Goal: Task Accomplishment & Management: Manage account settings

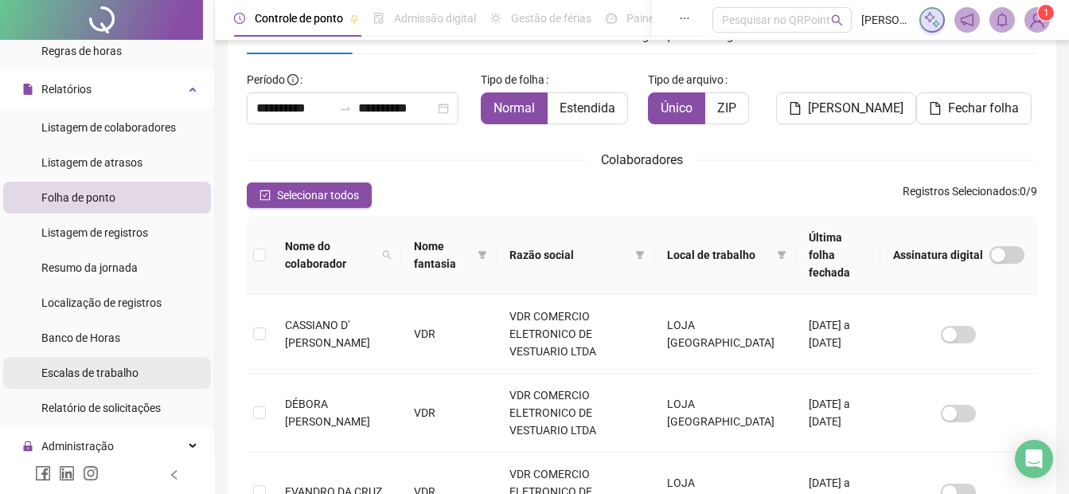
scroll to position [530, 0]
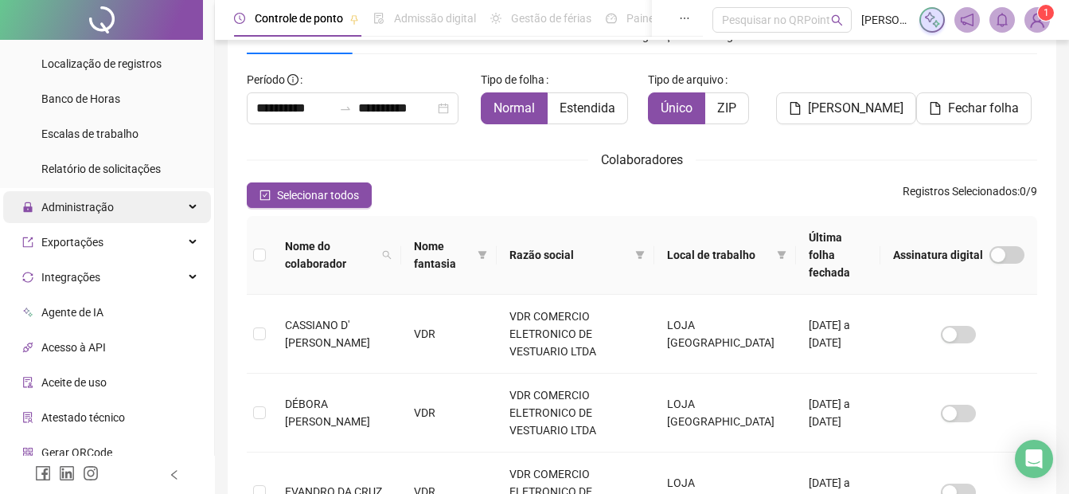
click at [107, 204] on span "Administração" at bounding box center [77, 207] width 72 height 13
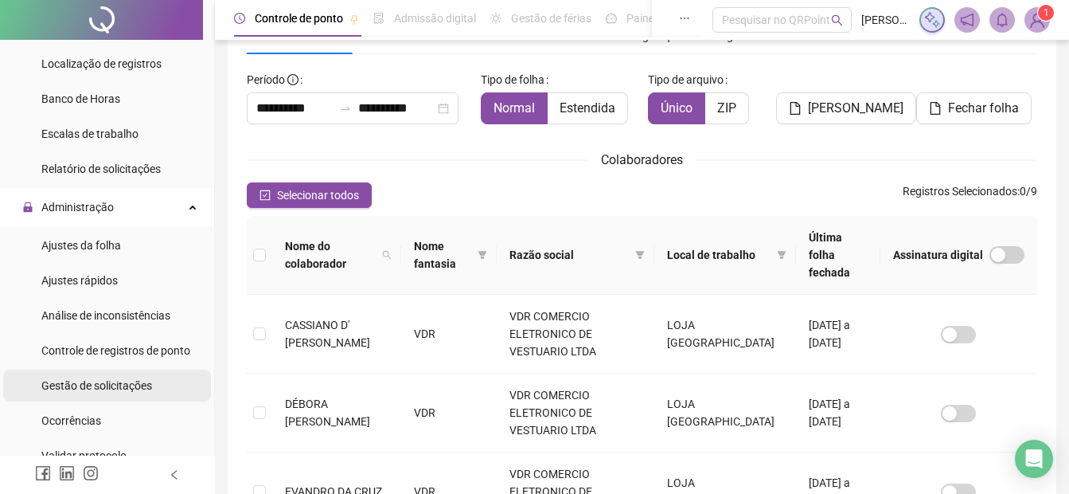
click at [93, 389] on span "Gestão de solicitações" at bounding box center [96, 385] width 111 height 13
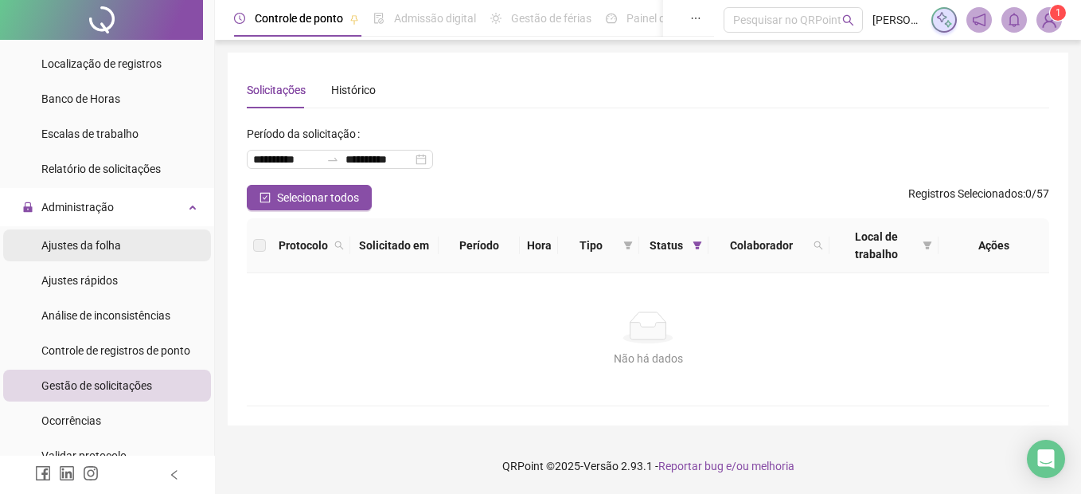
click at [116, 244] on span "Ajustes da folha" at bounding box center [81, 245] width 80 height 13
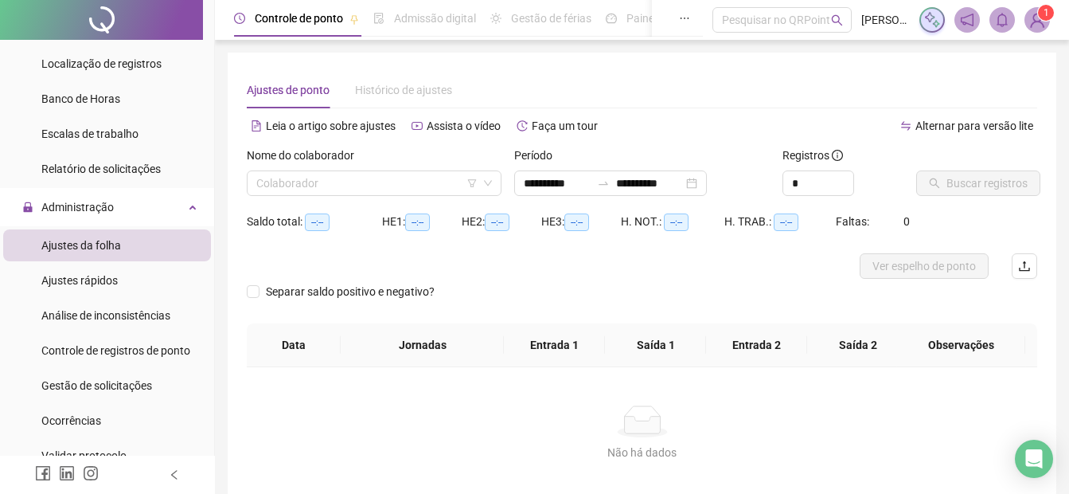
type input "**********"
click at [281, 191] on input "search" at bounding box center [366, 183] width 221 height 24
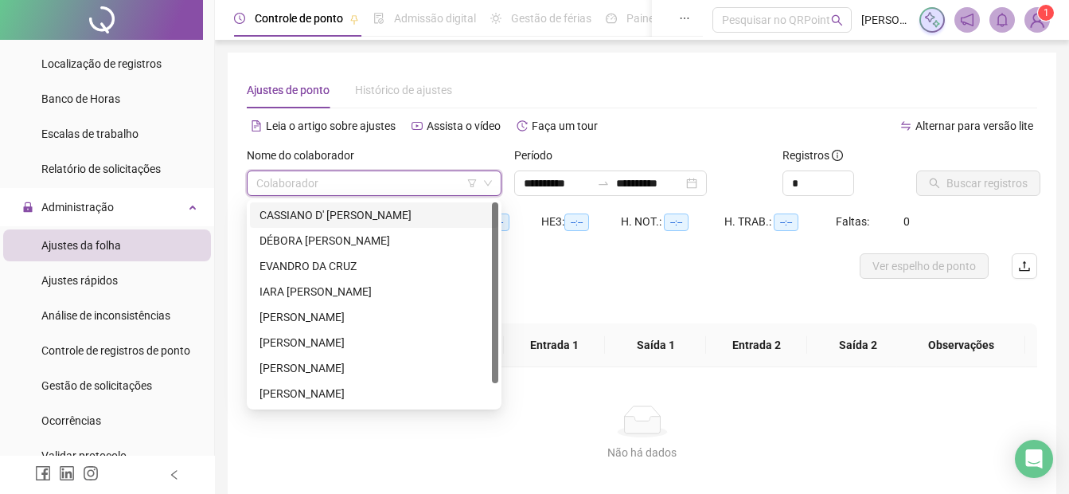
click at [268, 220] on div "[PERSON_NAME] [PERSON_NAME]" at bounding box center [374, 215] width 229 height 18
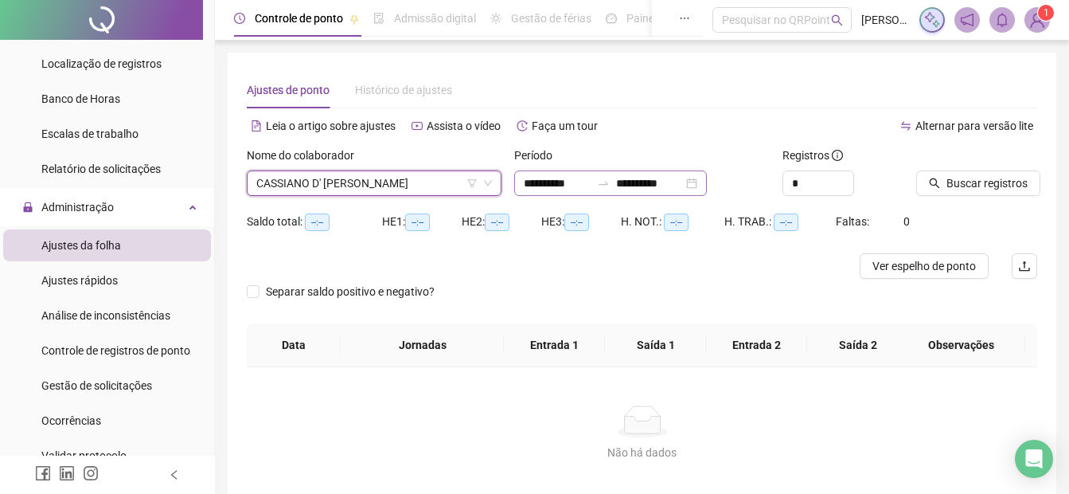
click at [523, 181] on div "**********" at bounding box center [610, 182] width 193 height 25
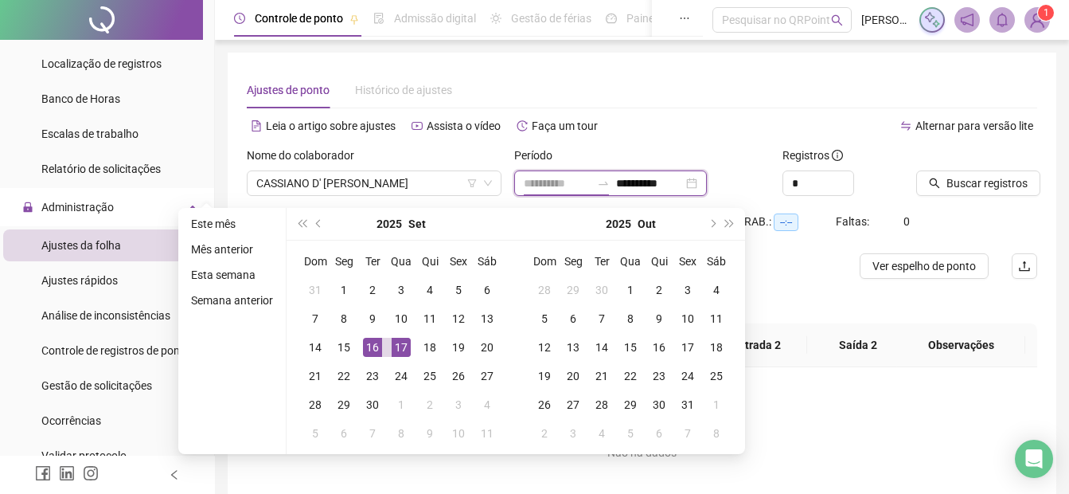
type input "**********"
click at [398, 352] on div "17" at bounding box center [401, 347] width 19 height 19
type input "**********"
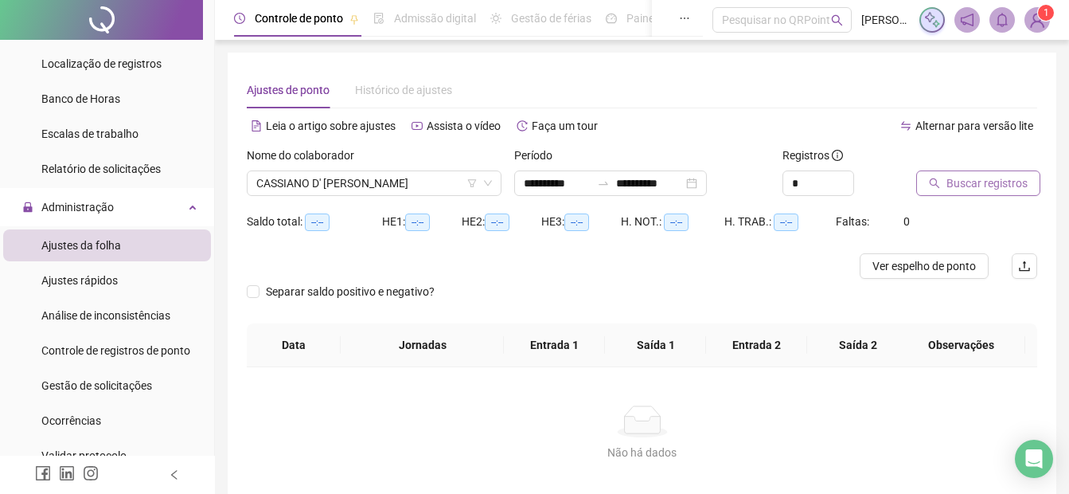
click at [940, 184] on icon "search" at bounding box center [934, 183] width 11 height 11
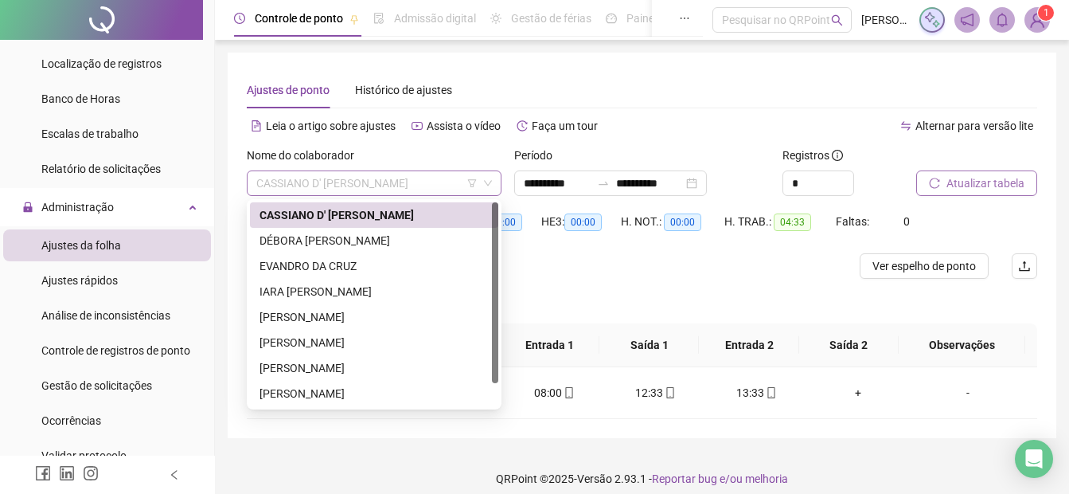
click at [326, 188] on span "[PERSON_NAME] [PERSON_NAME]" at bounding box center [374, 183] width 236 height 24
click at [330, 236] on div "[PERSON_NAME]" at bounding box center [374, 241] width 229 height 18
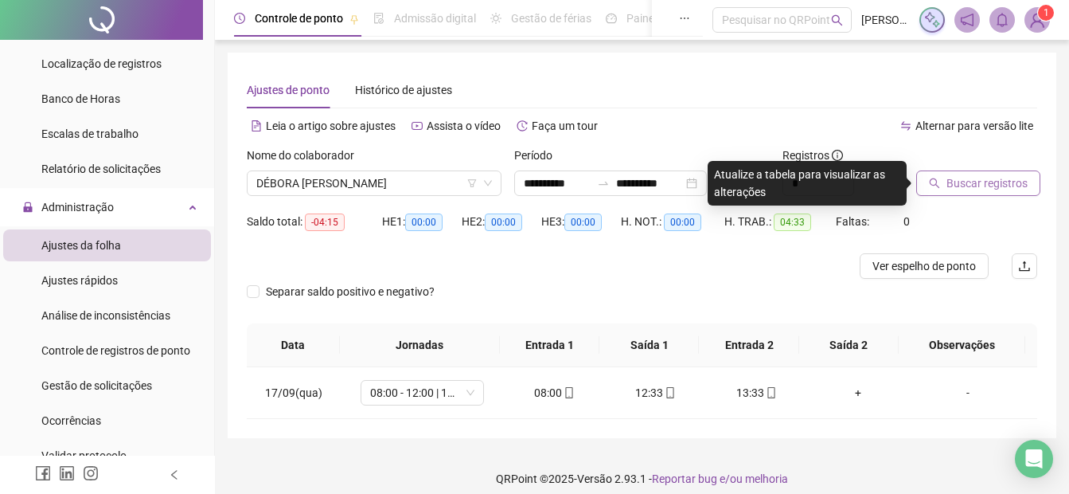
click at [979, 195] on button "Buscar registros" at bounding box center [978, 182] width 124 height 25
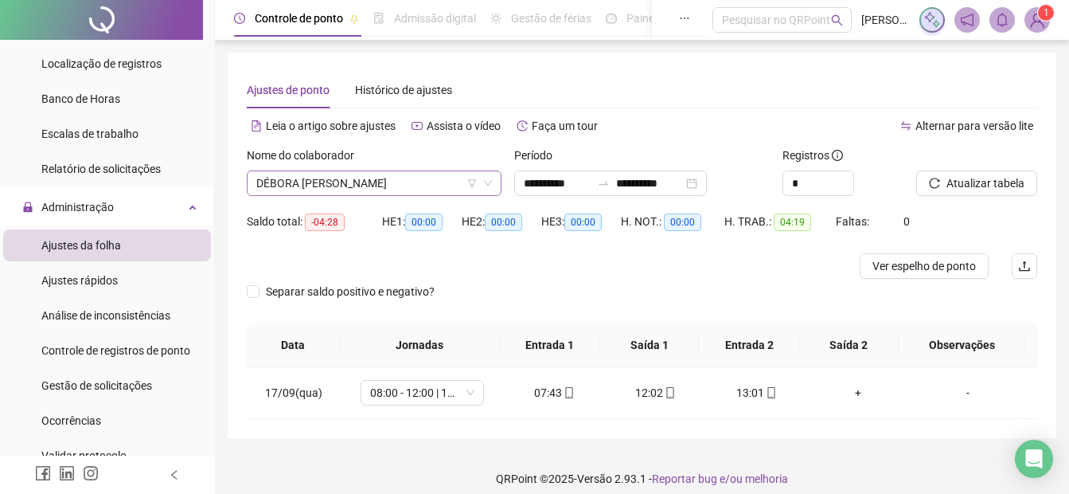
click at [361, 185] on span "[PERSON_NAME]" at bounding box center [374, 183] width 236 height 24
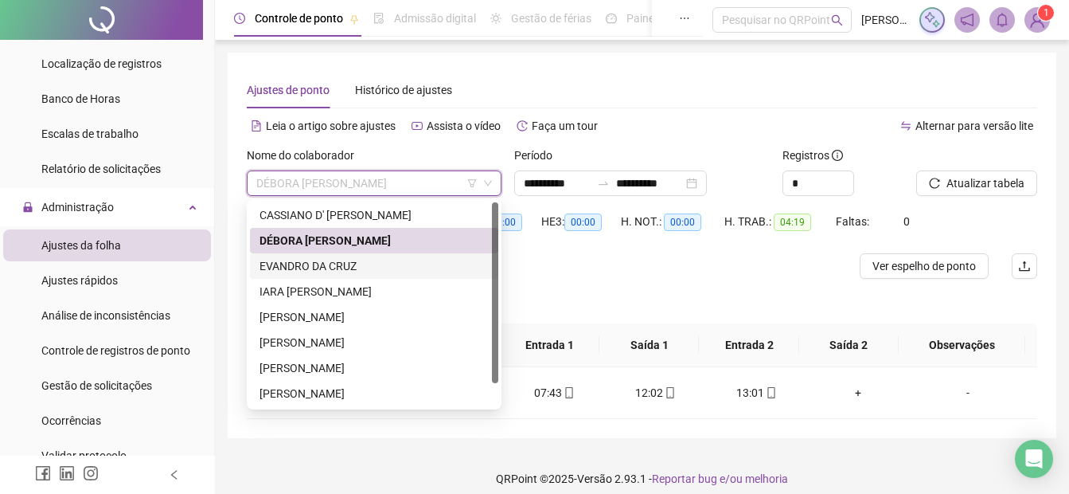
click at [308, 267] on div "[PERSON_NAME]" at bounding box center [374, 266] width 229 height 18
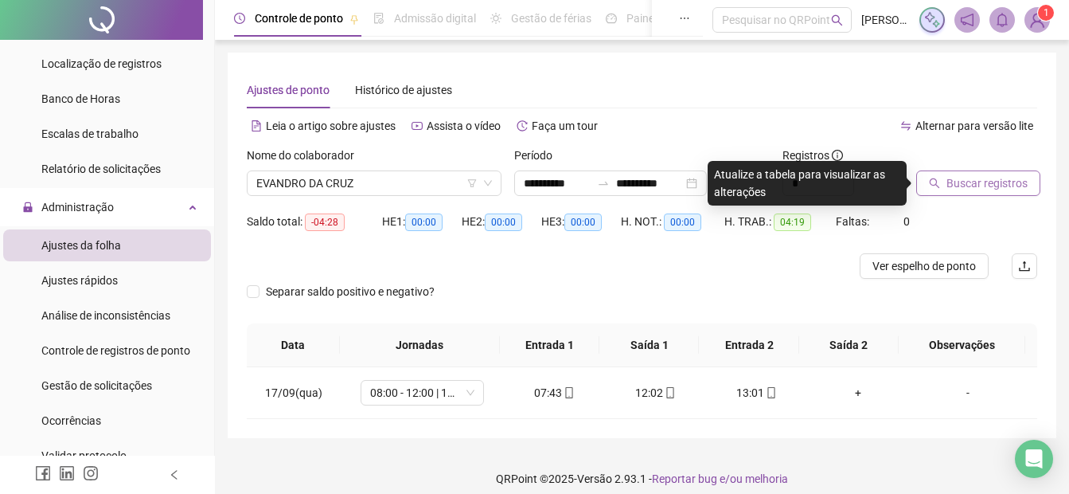
click at [986, 184] on span "Buscar registros" at bounding box center [987, 183] width 81 height 18
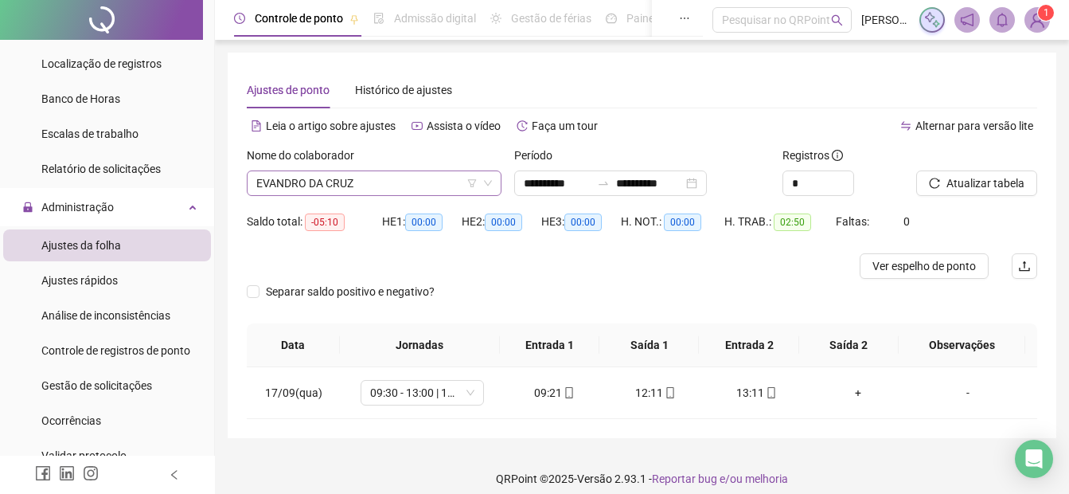
click at [272, 189] on span "[PERSON_NAME]" at bounding box center [374, 183] width 236 height 24
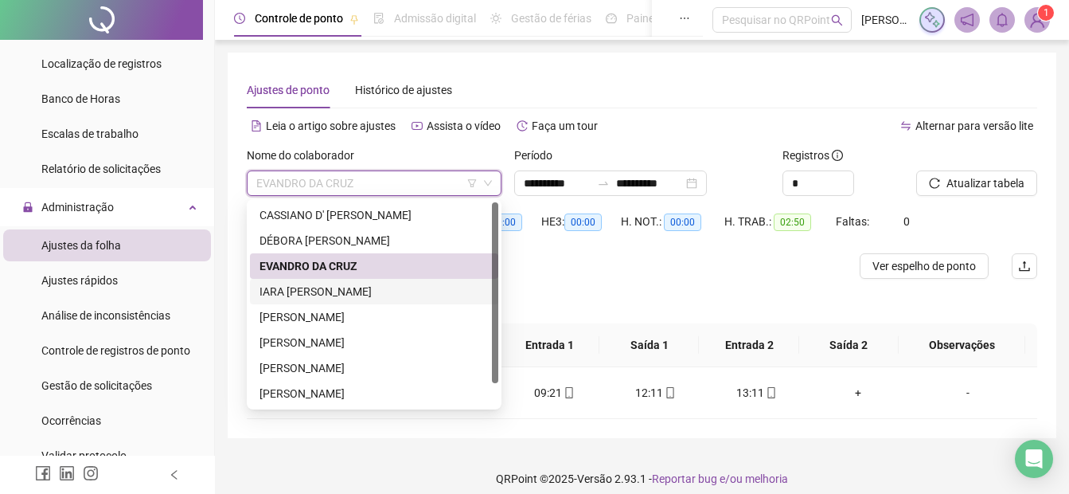
click at [285, 292] on div "IARA [PERSON_NAME]" at bounding box center [374, 292] width 229 height 18
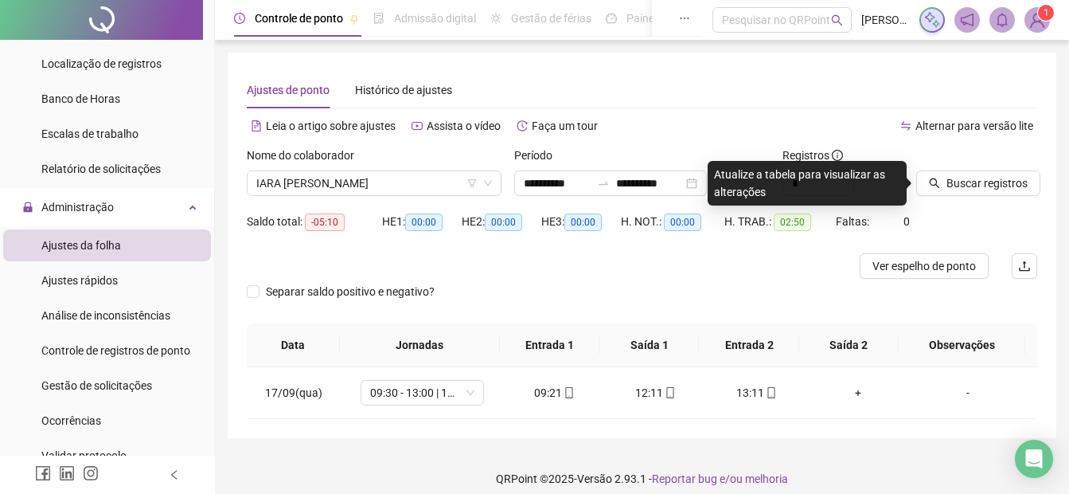
click at [955, 199] on div "Buscar registros" at bounding box center [977, 177] width 134 height 62
click at [943, 184] on button "Buscar registros" at bounding box center [978, 182] width 124 height 25
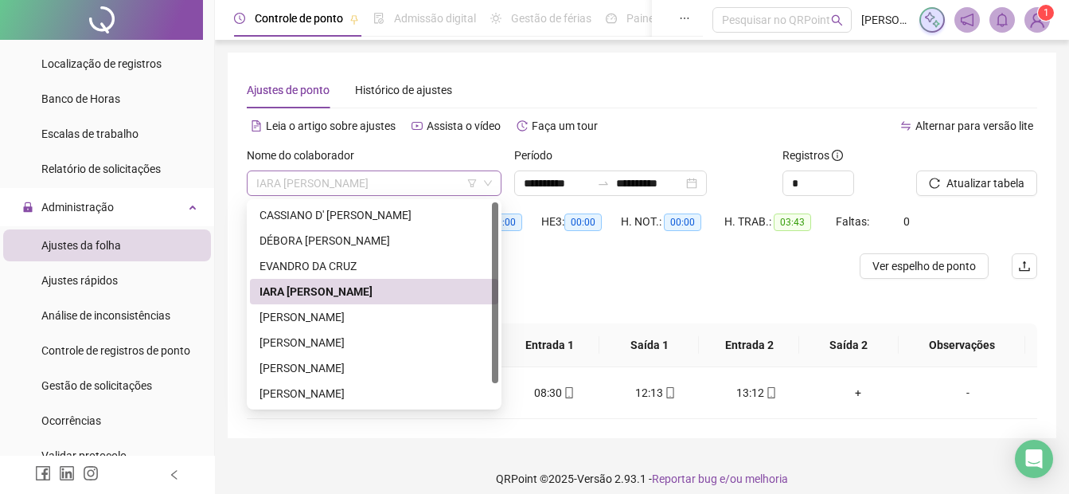
click at [290, 185] on span "IARA [PERSON_NAME]" at bounding box center [374, 183] width 236 height 24
click at [297, 325] on div "[PERSON_NAME]" at bounding box center [374, 317] width 229 height 18
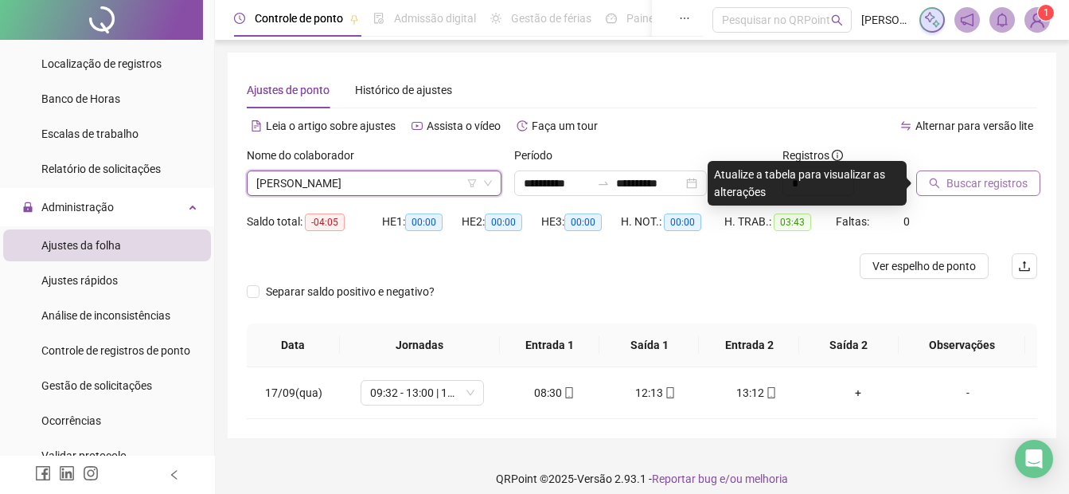
click at [982, 173] on button "Buscar registros" at bounding box center [978, 182] width 124 height 25
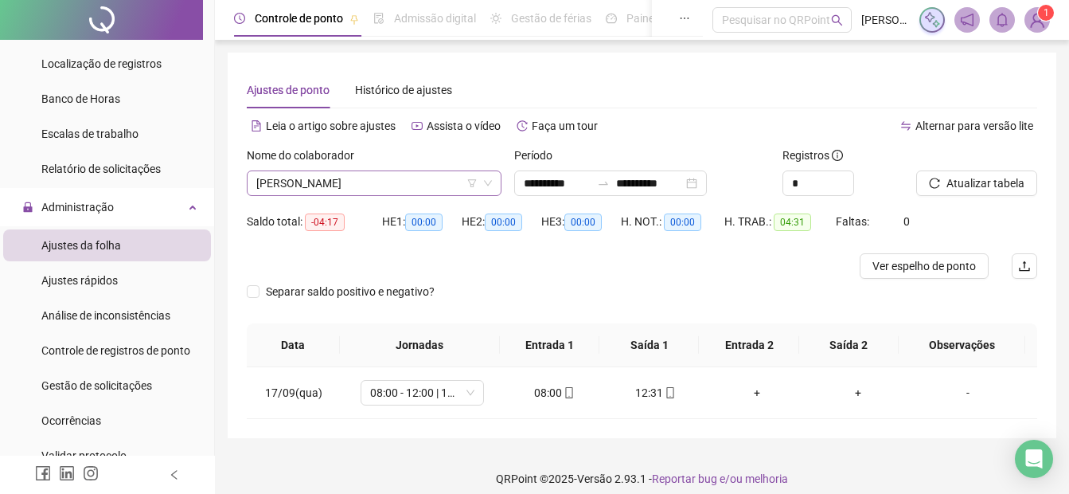
click at [285, 182] on span "[PERSON_NAME]" at bounding box center [374, 183] width 236 height 24
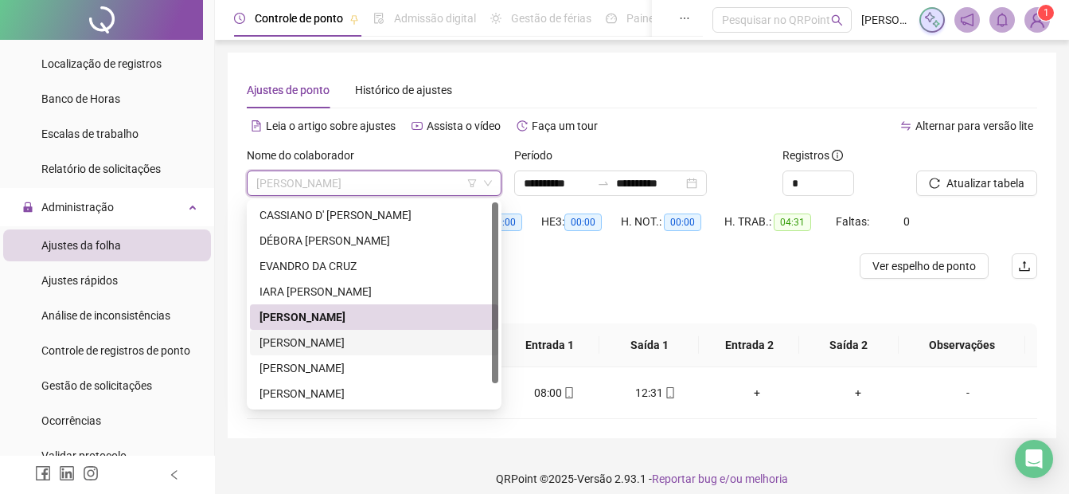
click at [322, 342] on div "[PERSON_NAME] [PERSON_NAME]" at bounding box center [374, 343] width 229 height 18
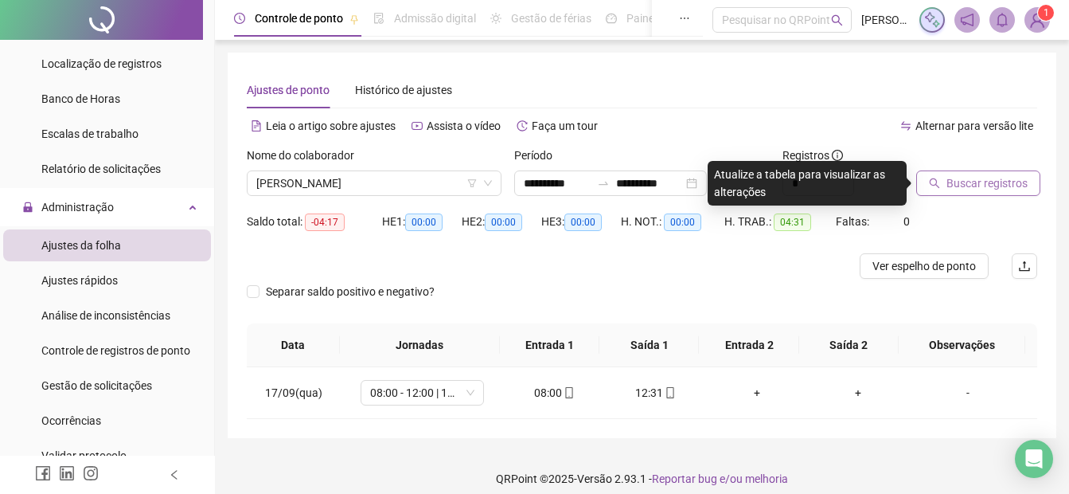
click at [971, 193] on button "Buscar registros" at bounding box center [978, 182] width 124 height 25
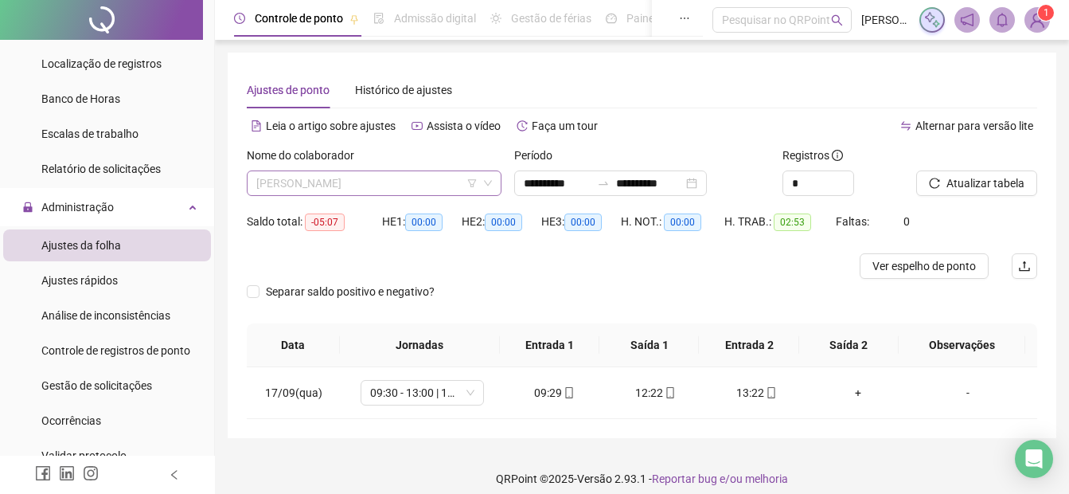
click at [353, 179] on span "[PERSON_NAME] [PERSON_NAME]" at bounding box center [374, 183] width 236 height 24
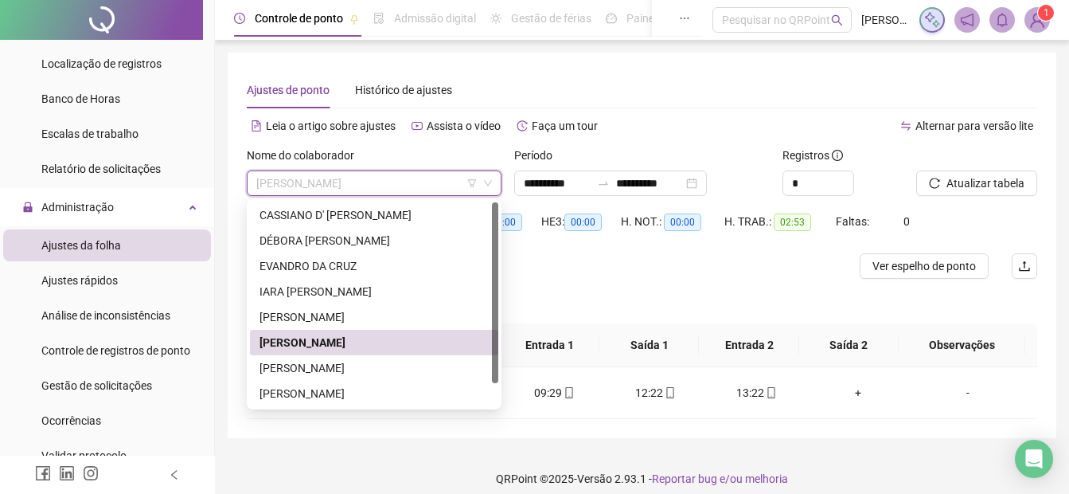
scroll to position [25, 0]
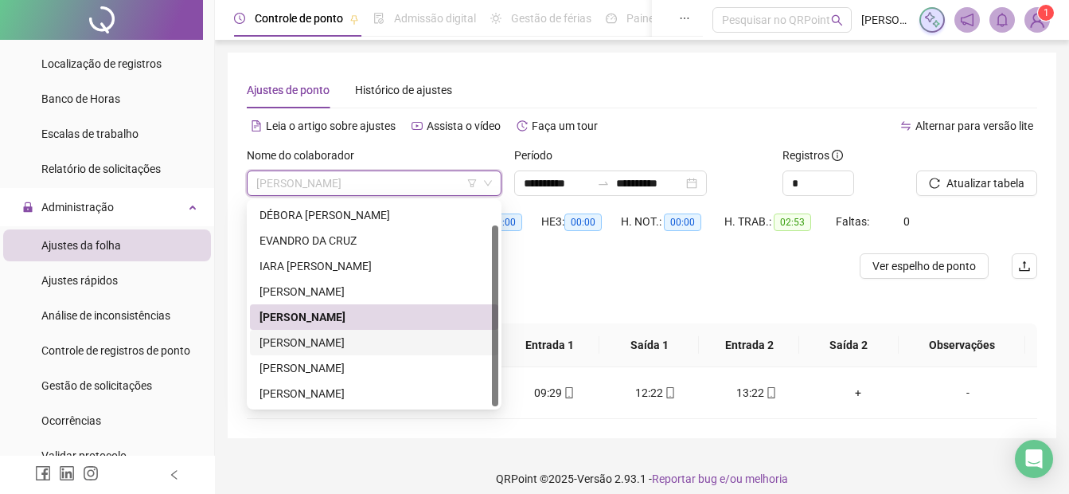
click at [337, 339] on div "[PERSON_NAME] DOS [PERSON_NAME]" at bounding box center [374, 343] width 229 height 18
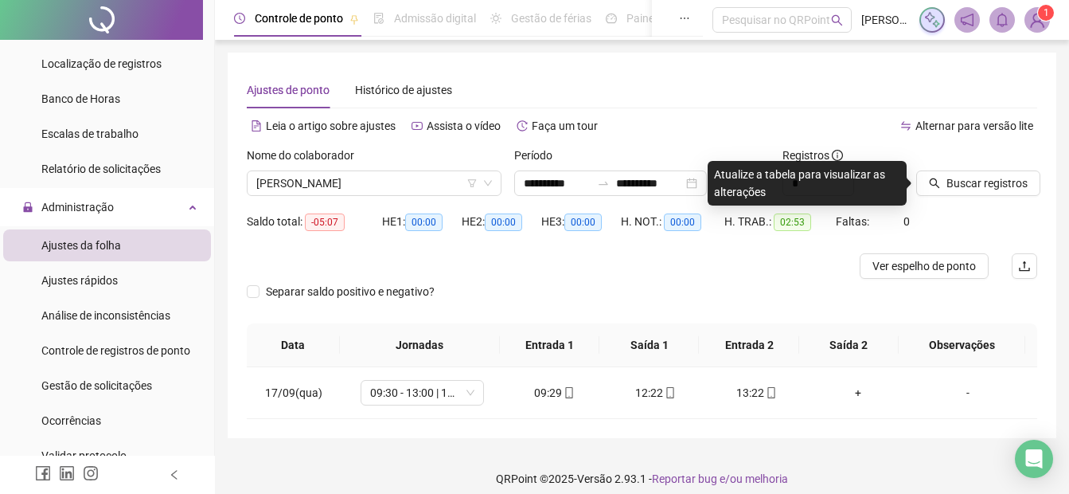
click at [937, 186] on icon "search" at bounding box center [935, 183] width 10 height 10
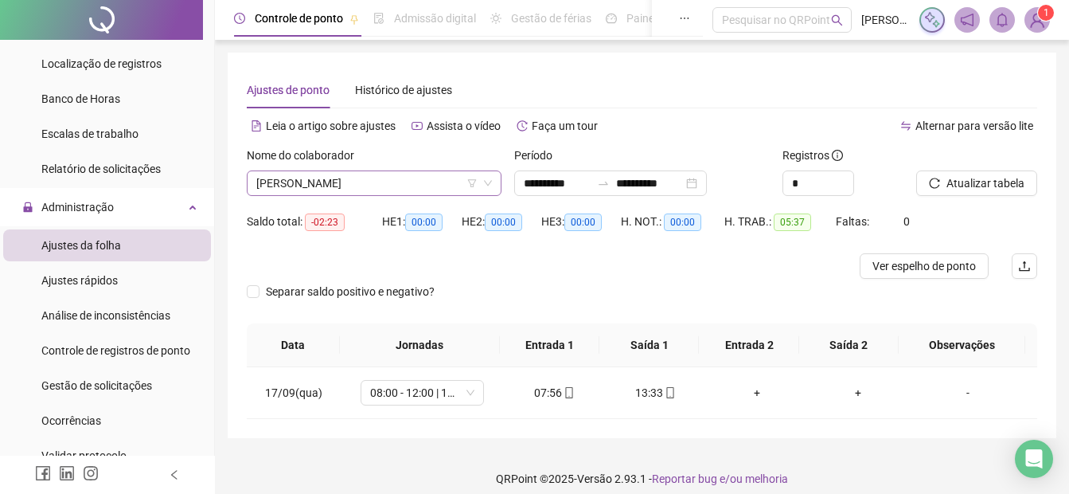
click at [260, 186] on span "[PERSON_NAME] DOS [PERSON_NAME]" at bounding box center [374, 183] width 236 height 24
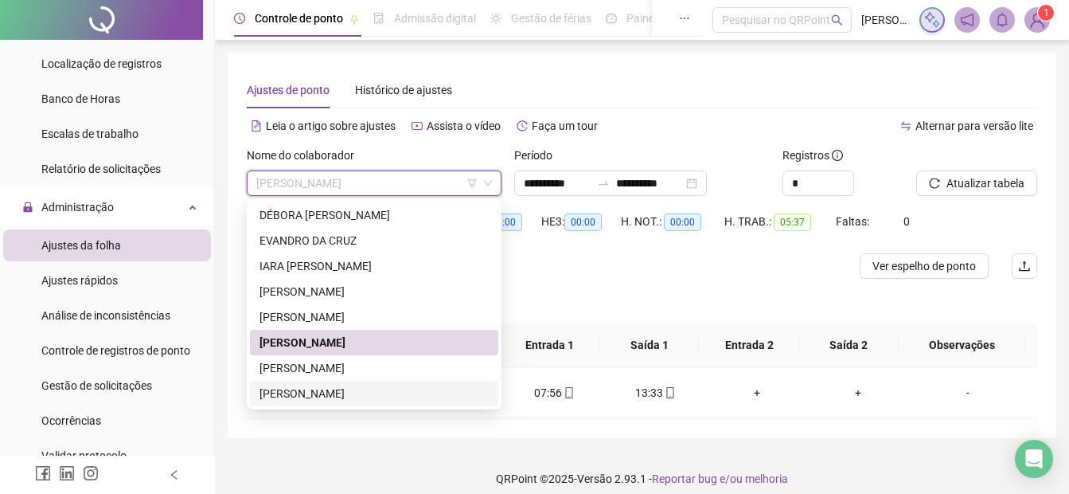
click at [268, 395] on div "[PERSON_NAME] DOS [PERSON_NAME]" at bounding box center [374, 394] width 229 height 18
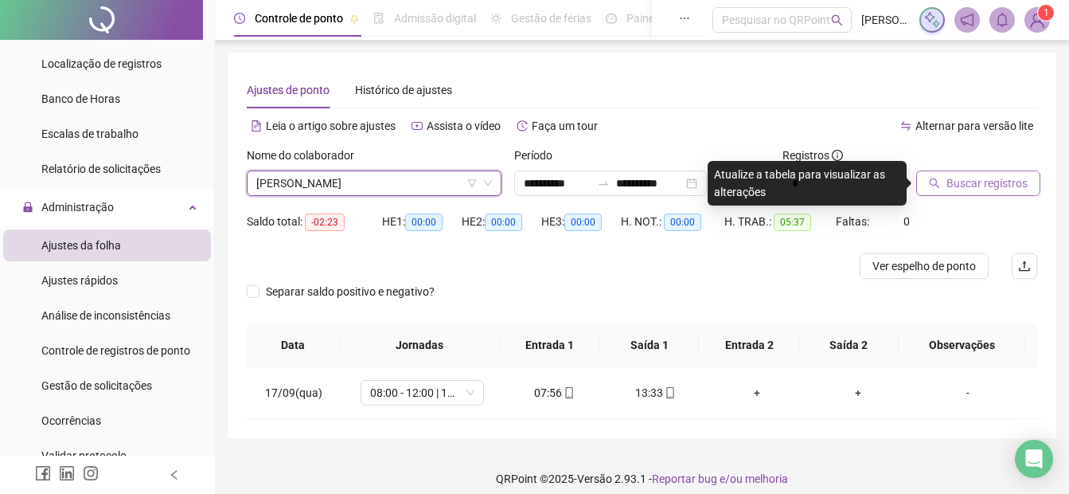
click at [992, 184] on span "Buscar registros" at bounding box center [987, 183] width 81 height 18
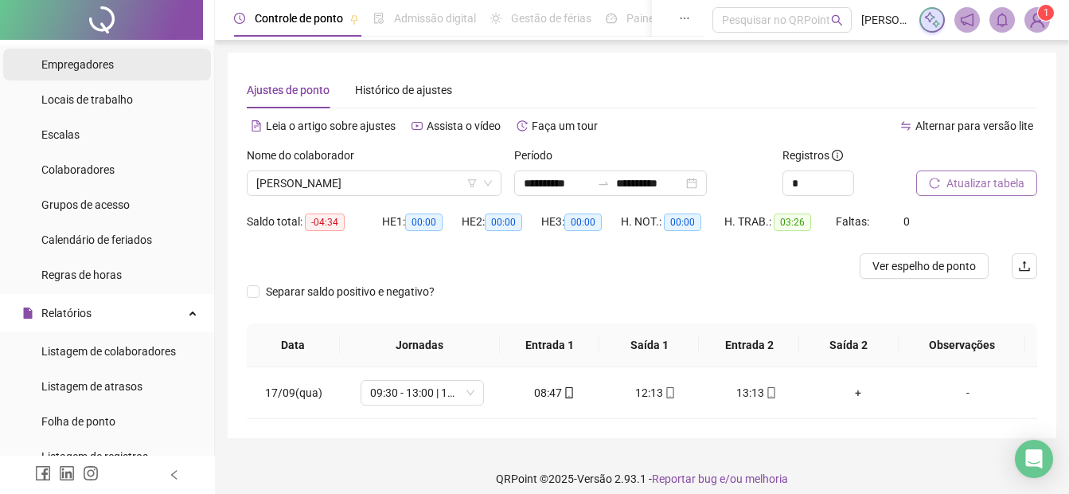
scroll to position [0, 0]
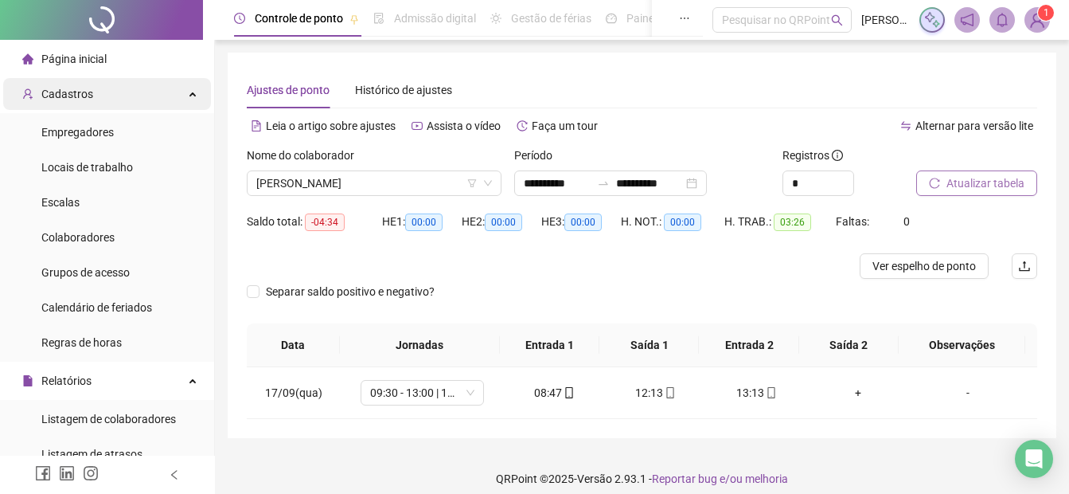
click at [73, 100] on span "Cadastros" at bounding box center [67, 94] width 52 height 13
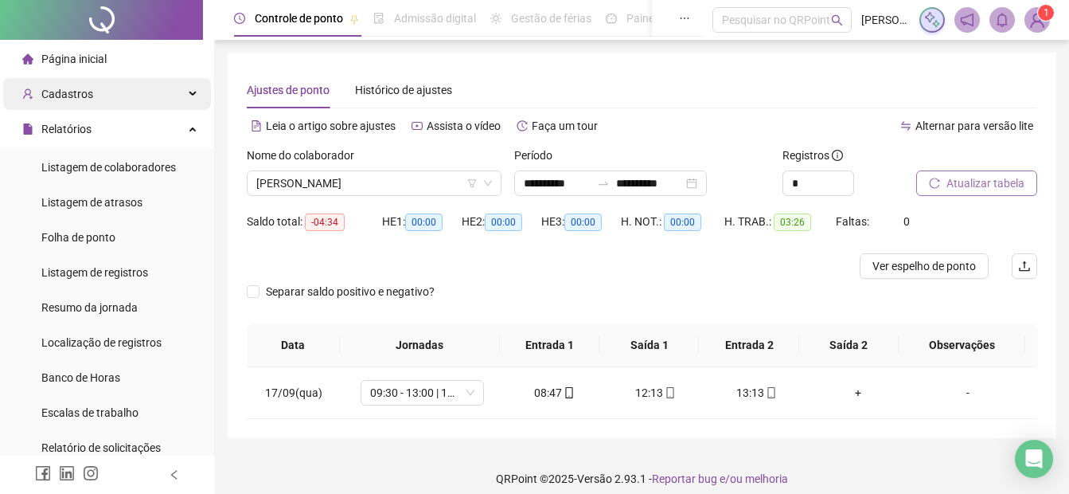
click at [46, 96] on span "Cadastros" at bounding box center [67, 94] width 52 height 13
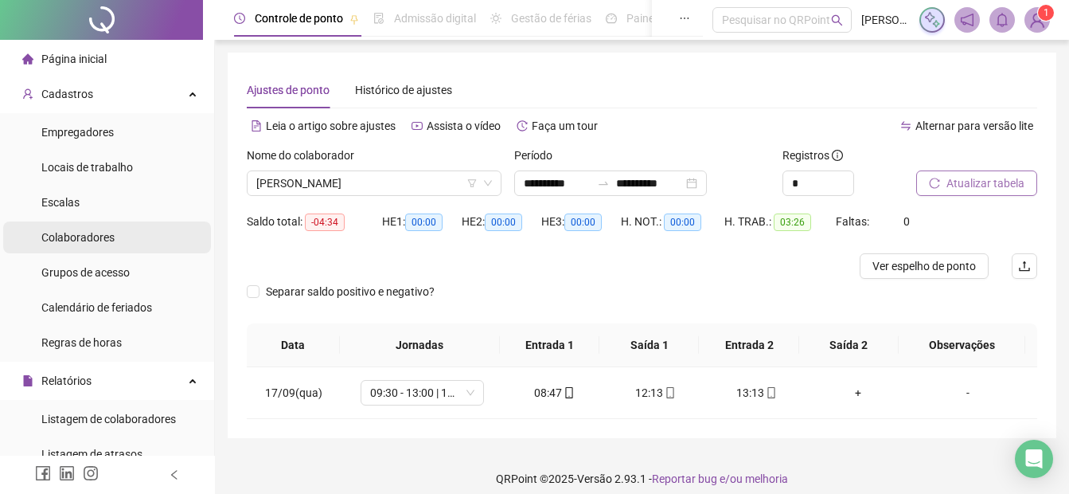
click at [80, 244] on div "Colaboradores" at bounding box center [77, 237] width 73 height 32
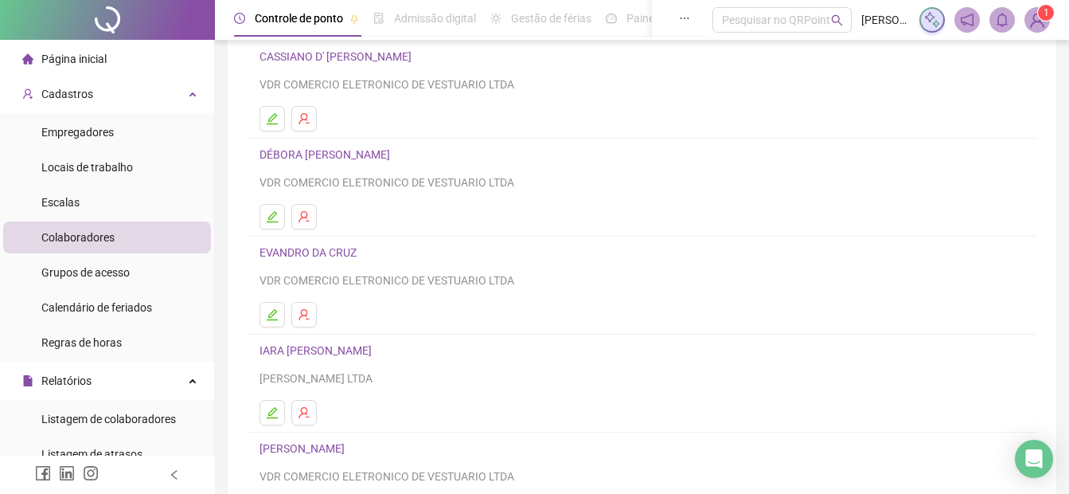
scroll to position [276, 0]
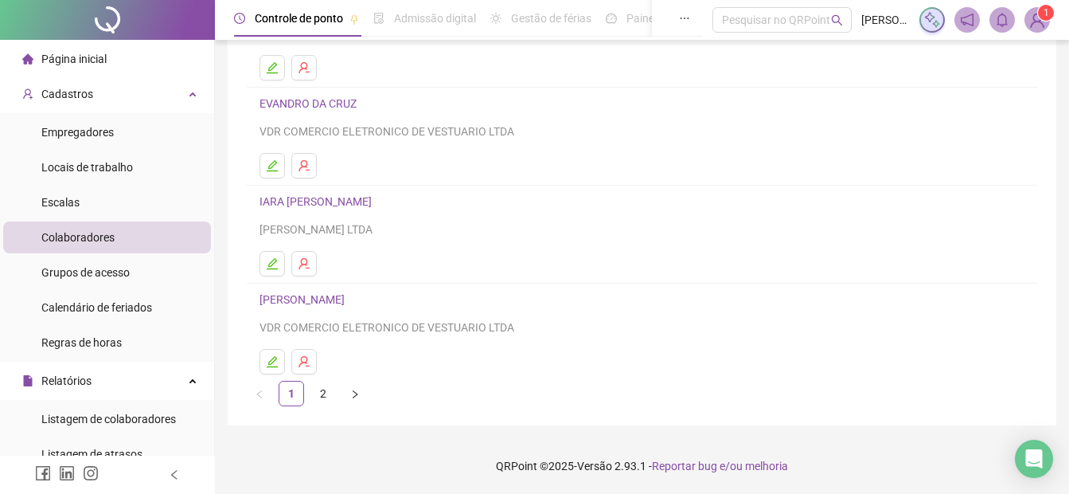
click at [351, 399] on icon "right" at bounding box center [355, 394] width 10 height 10
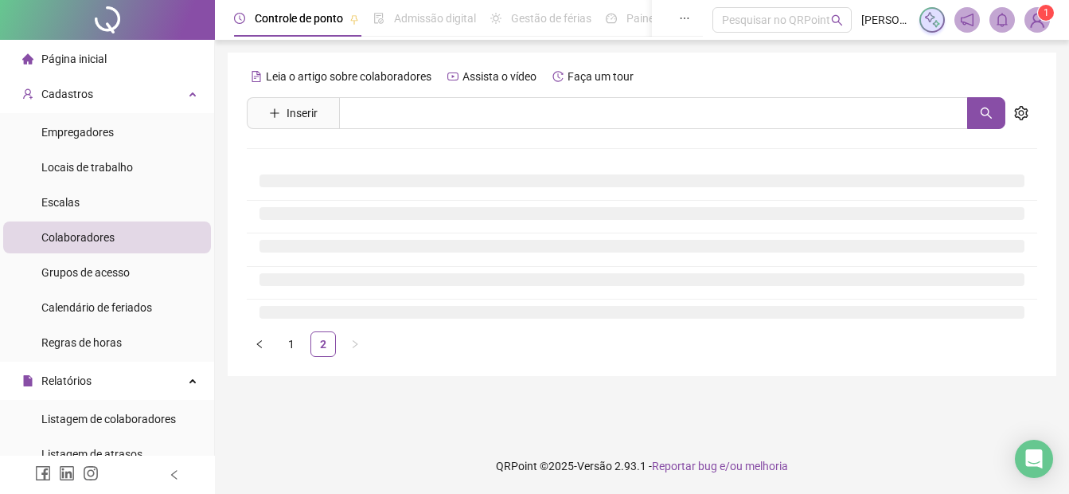
scroll to position [0, 0]
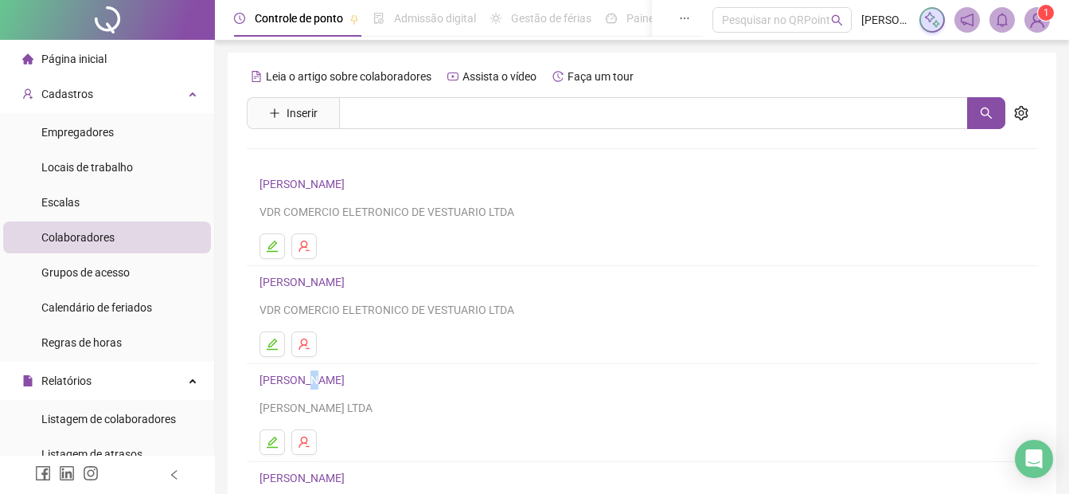
click at [313, 379] on link "[PERSON_NAME] [PERSON_NAME]" at bounding box center [305, 379] width 90 height 13
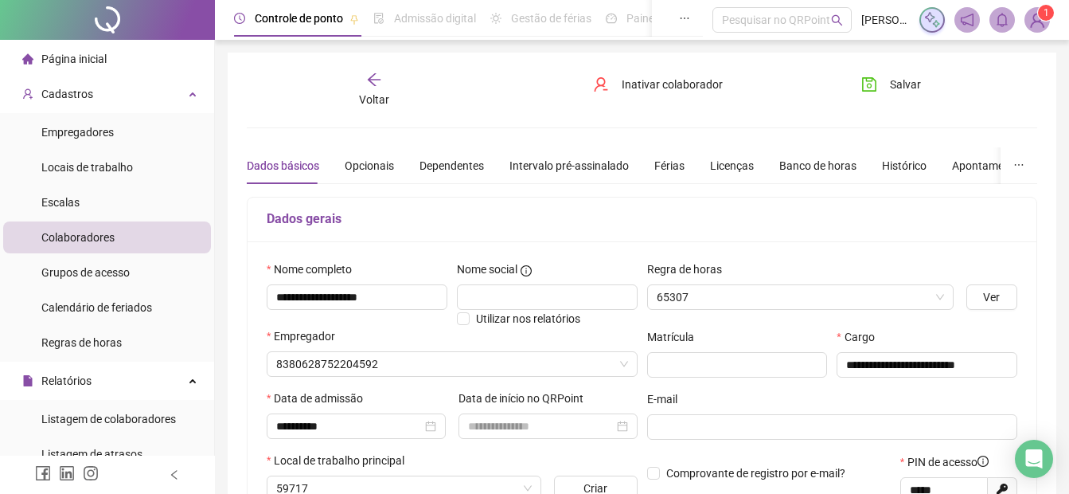
type input "**********"
click at [673, 80] on span "Inativar colaborador" at bounding box center [672, 85] width 101 height 18
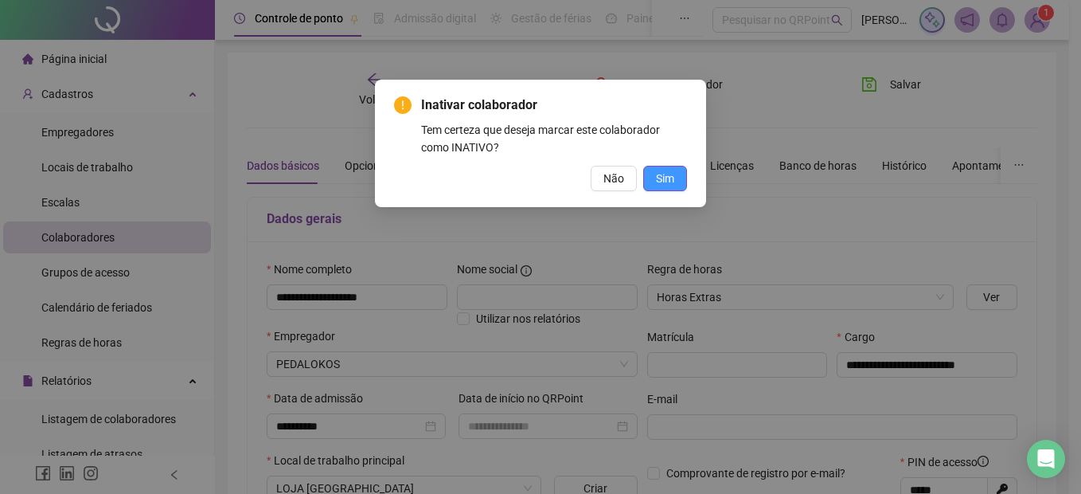
click at [677, 177] on button "Sim" at bounding box center [665, 178] width 44 height 25
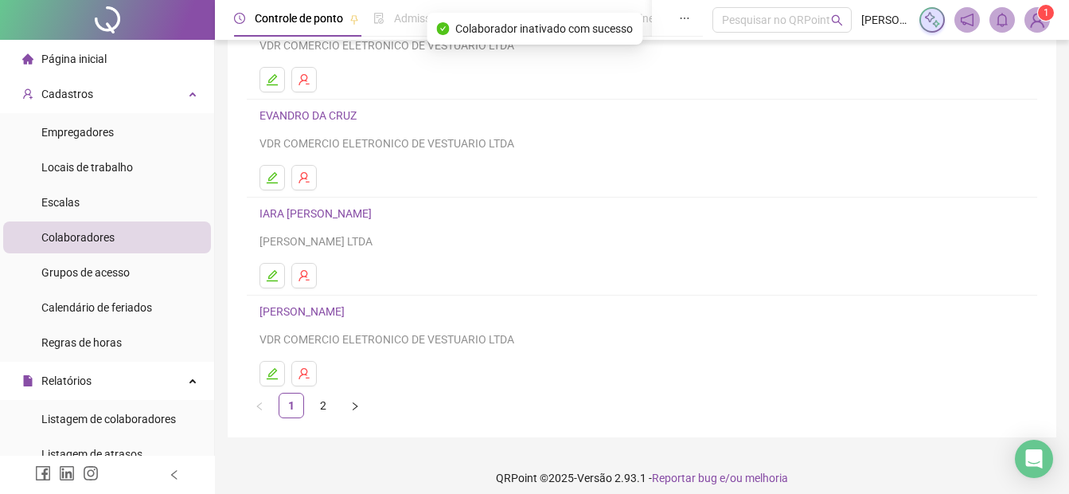
scroll to position [276, 0]
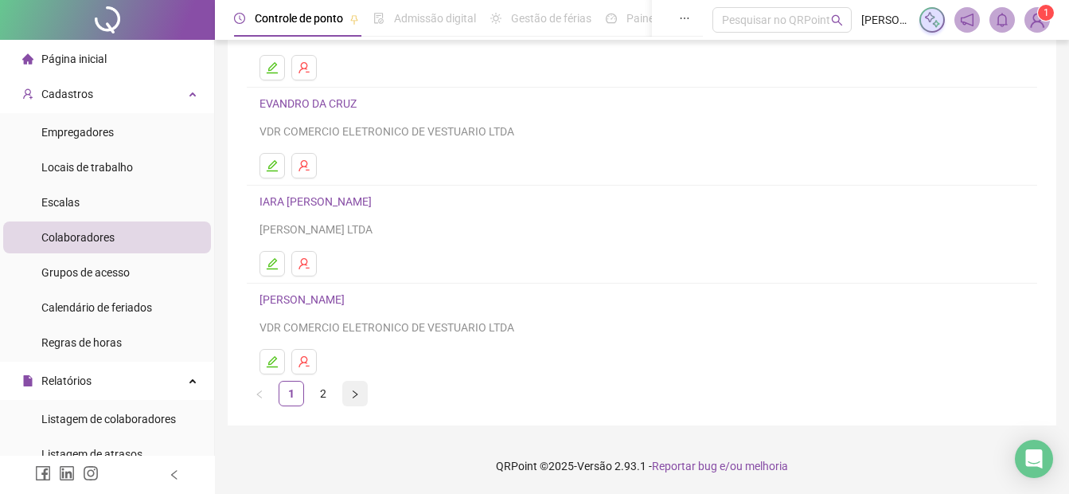
click at [352, 391] on icon "right" at bounding box center [355, 394] width 10 height 10
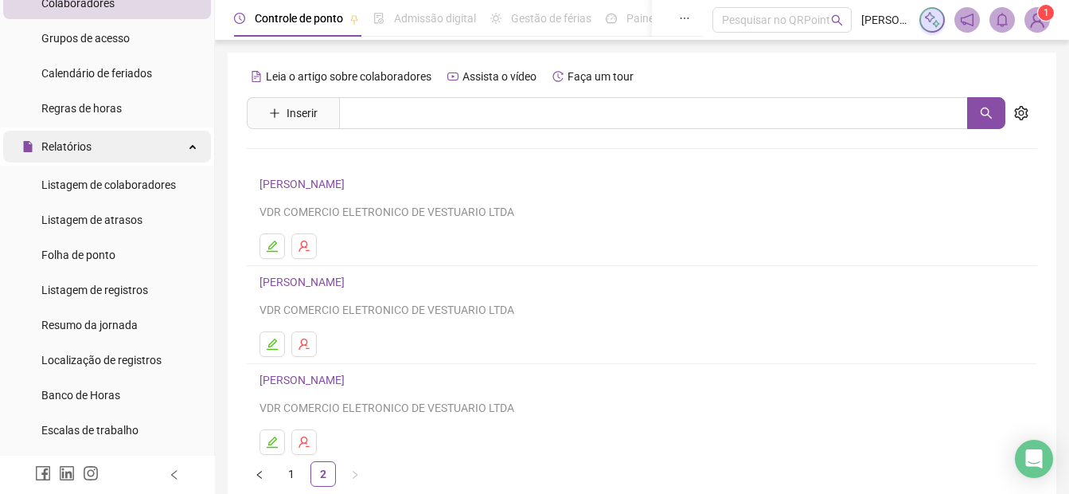
scroll to position [239, 0]
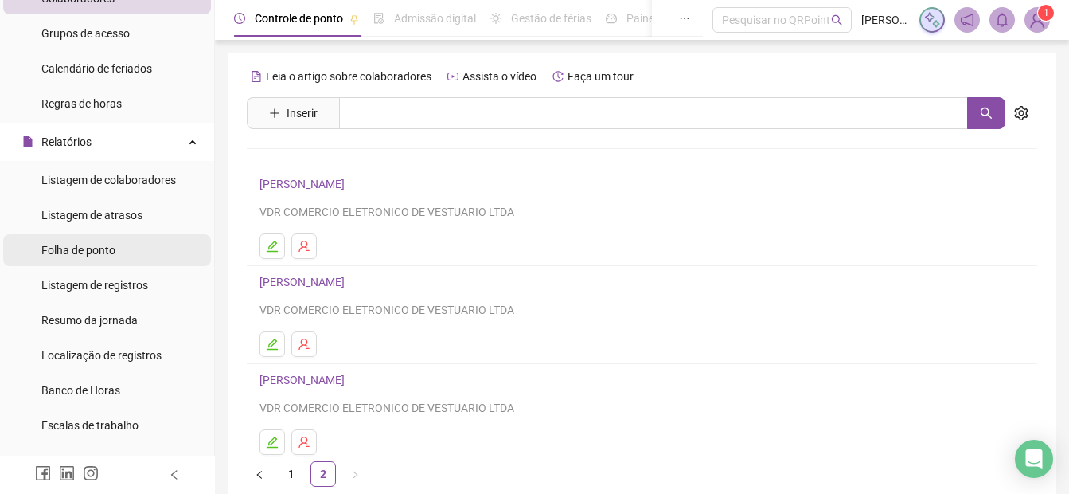
click at [76, 247] on span "Folha de ponto" at bounding box center [78, 250] width 74 height 13
